Goal: Find specific page/section: Find specific page/section

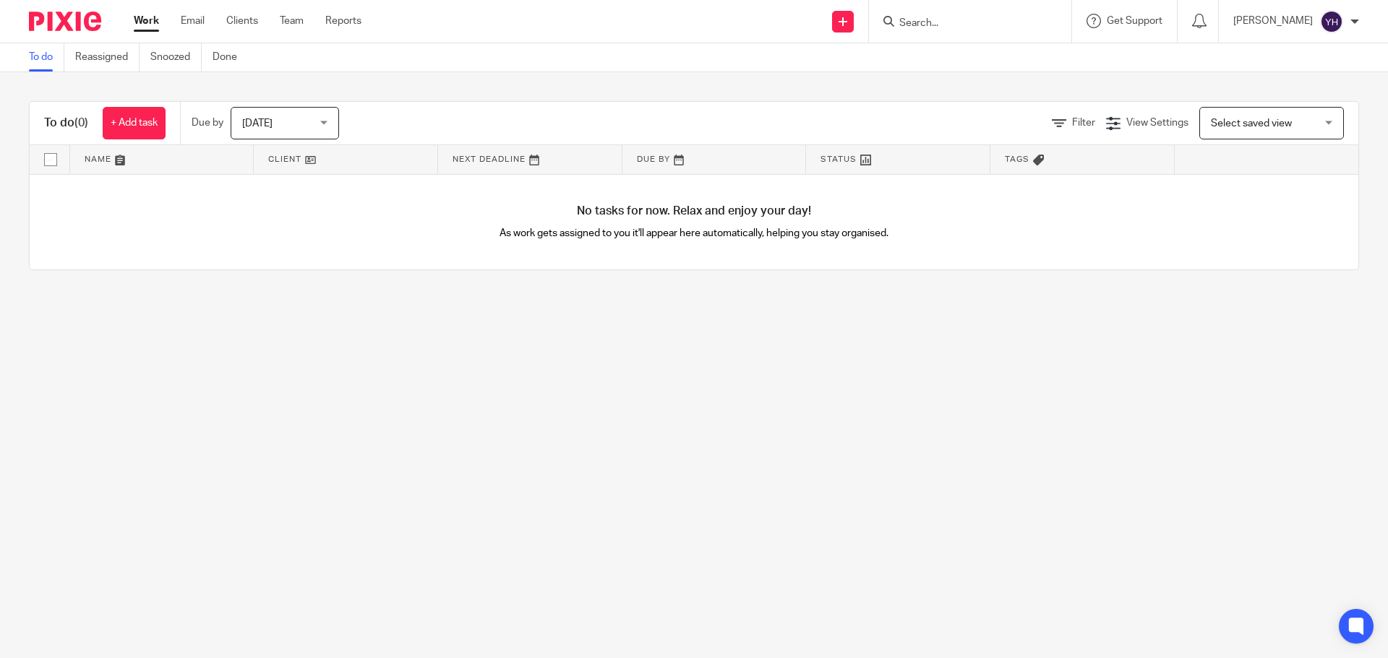
click at [974, 25] on input "Search" at bounding box center [963, 23] width 130 height 13
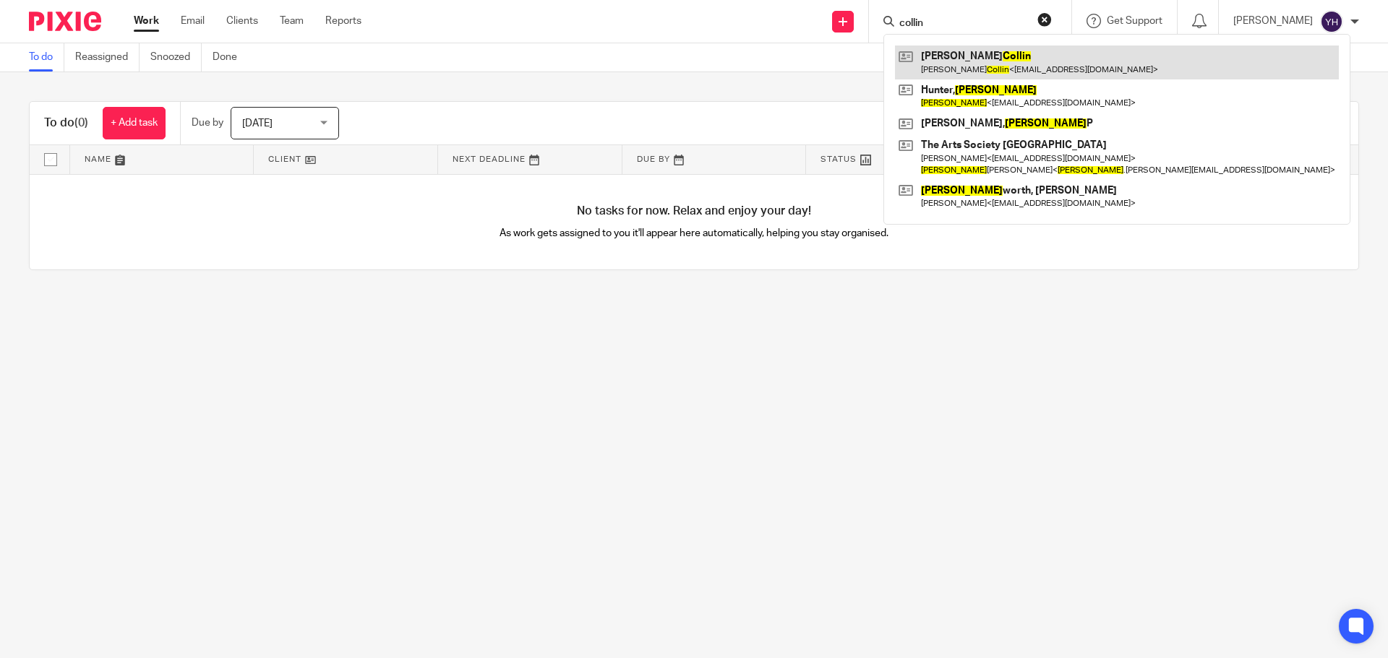
type input "collin"
click at [975, 66] on link at bounding box center [1117, 62] width 444 height 33
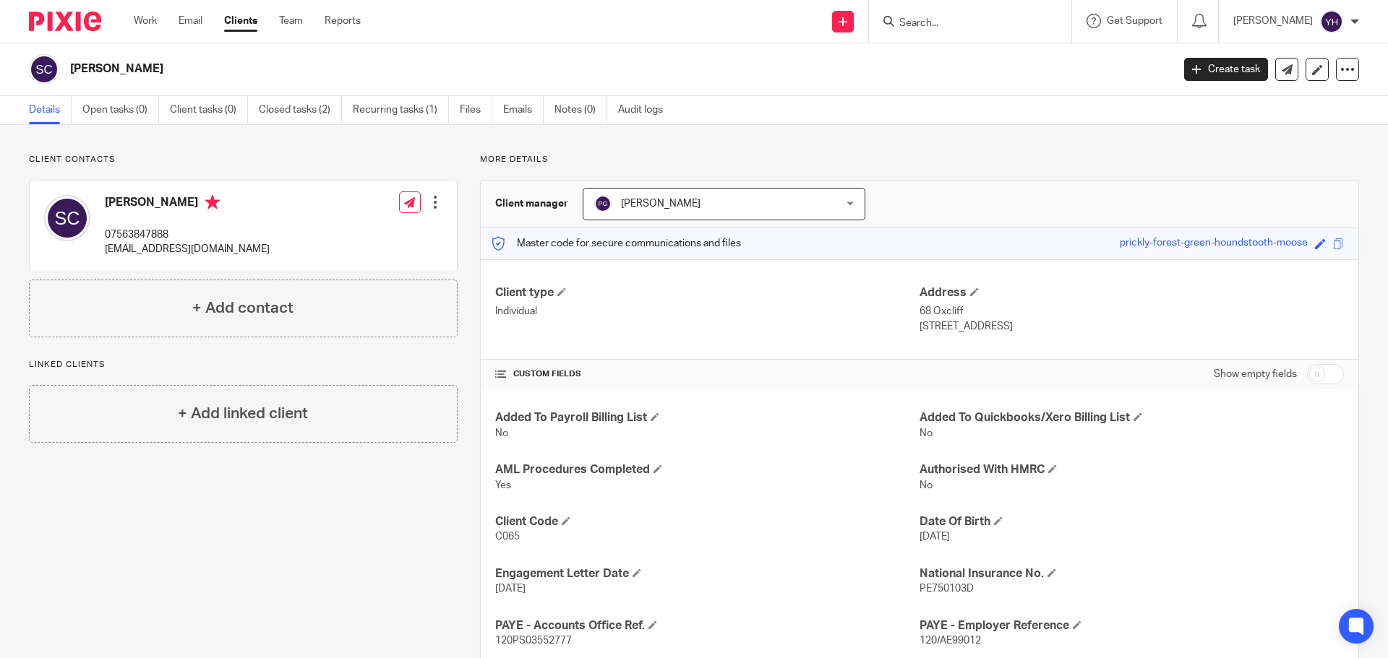
click at [967, 14] on form at bounding box center [975, 21] width 154 height 18
click at [958, 21] on input "Search" at bounding box center [963, 23] width 130 height 13
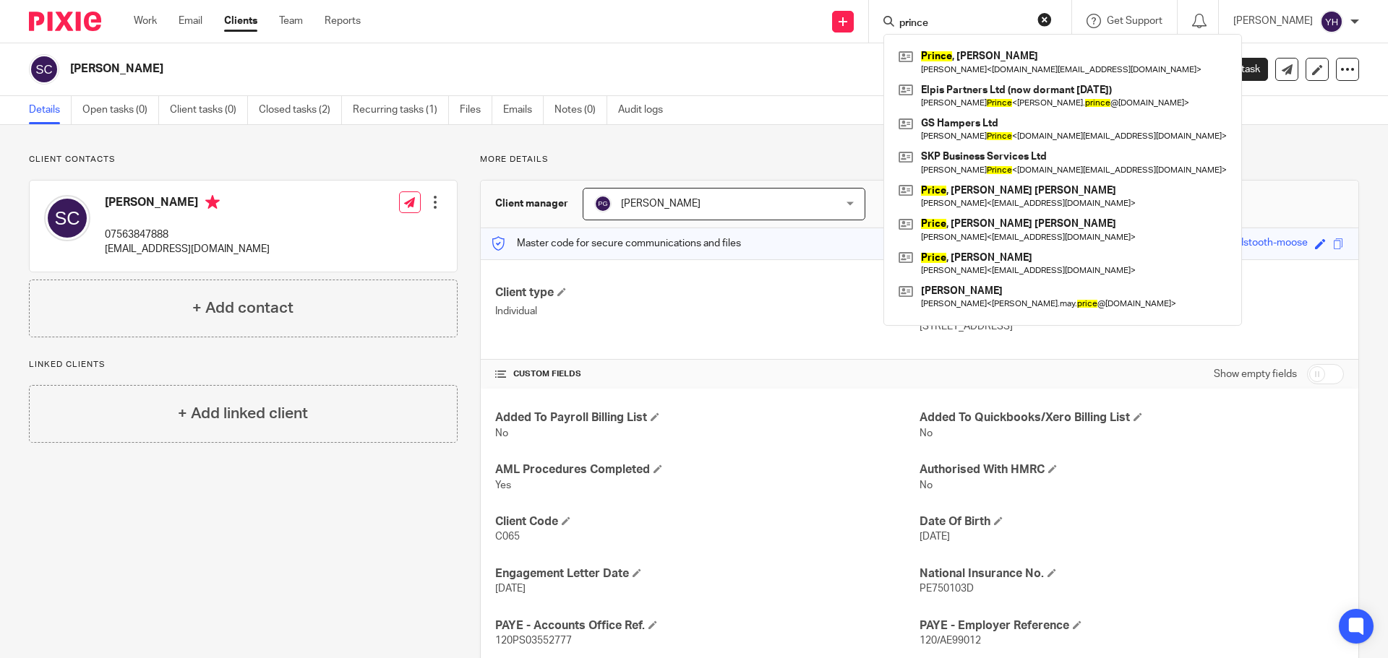
type input "prince"
click at [806, 77] on h2 "[PERSON_NAME]" at bounding box center [507, 68] width 874 height 15
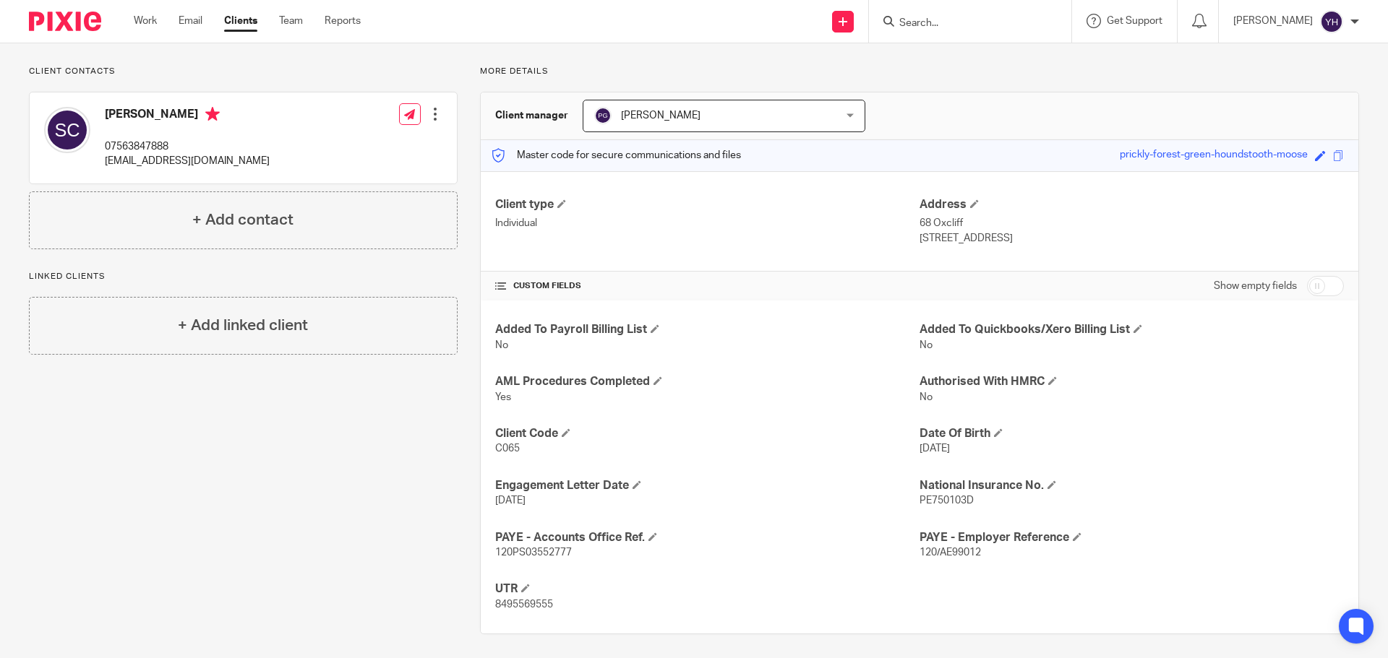
scroll to position [93, 0]
